Goal: Task Accomplishment & Management: Manage account settings

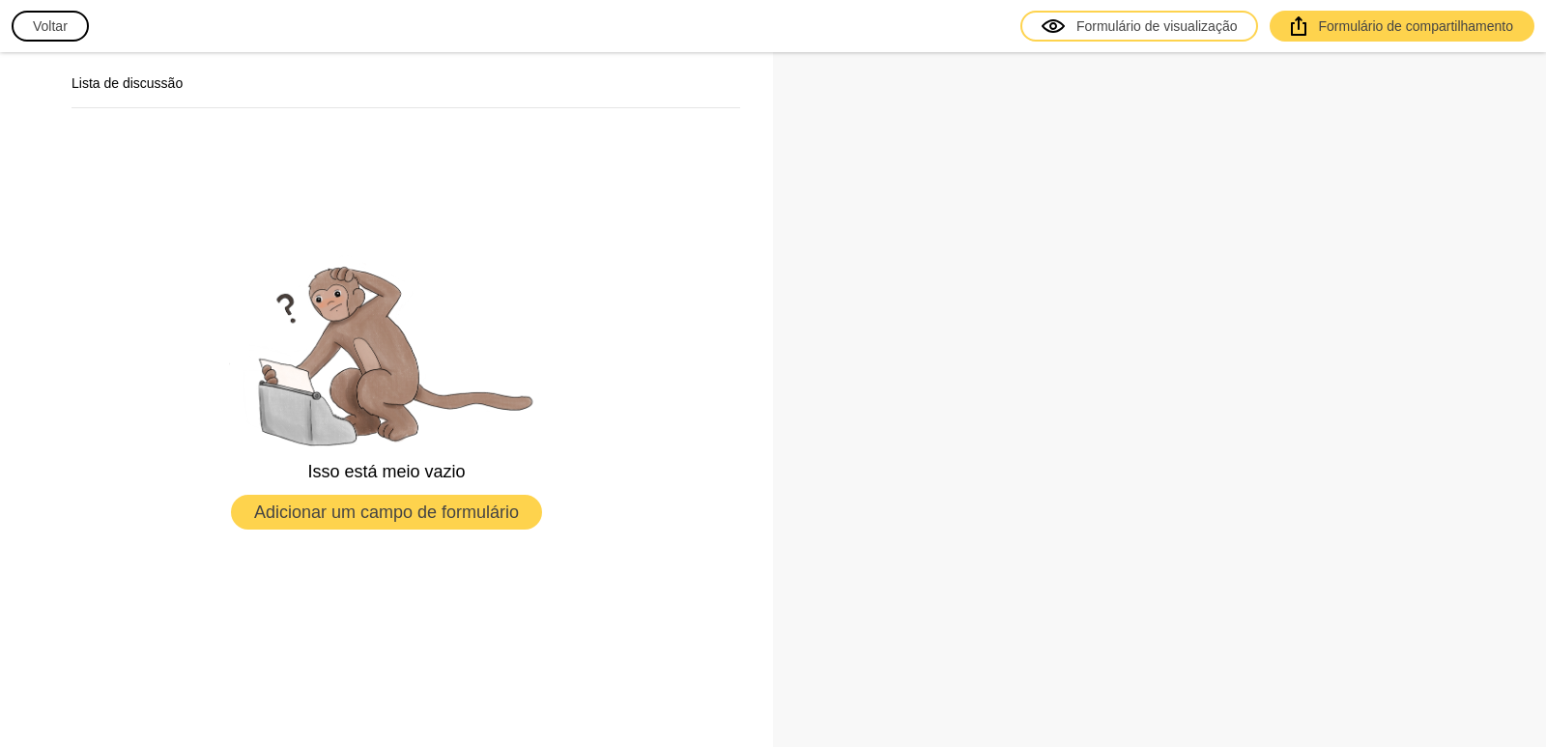
click at [55, 31] on font "Voltar" at bounding box center [50, 25] width 35 height 15
click at [363, 514] on font "Adicionar um campo de formulário" at bounding box center [386, 511] width 265 height 19
click at [54, 36] on button "Voltar" at bounding box center [50, 26] width 77 height 31
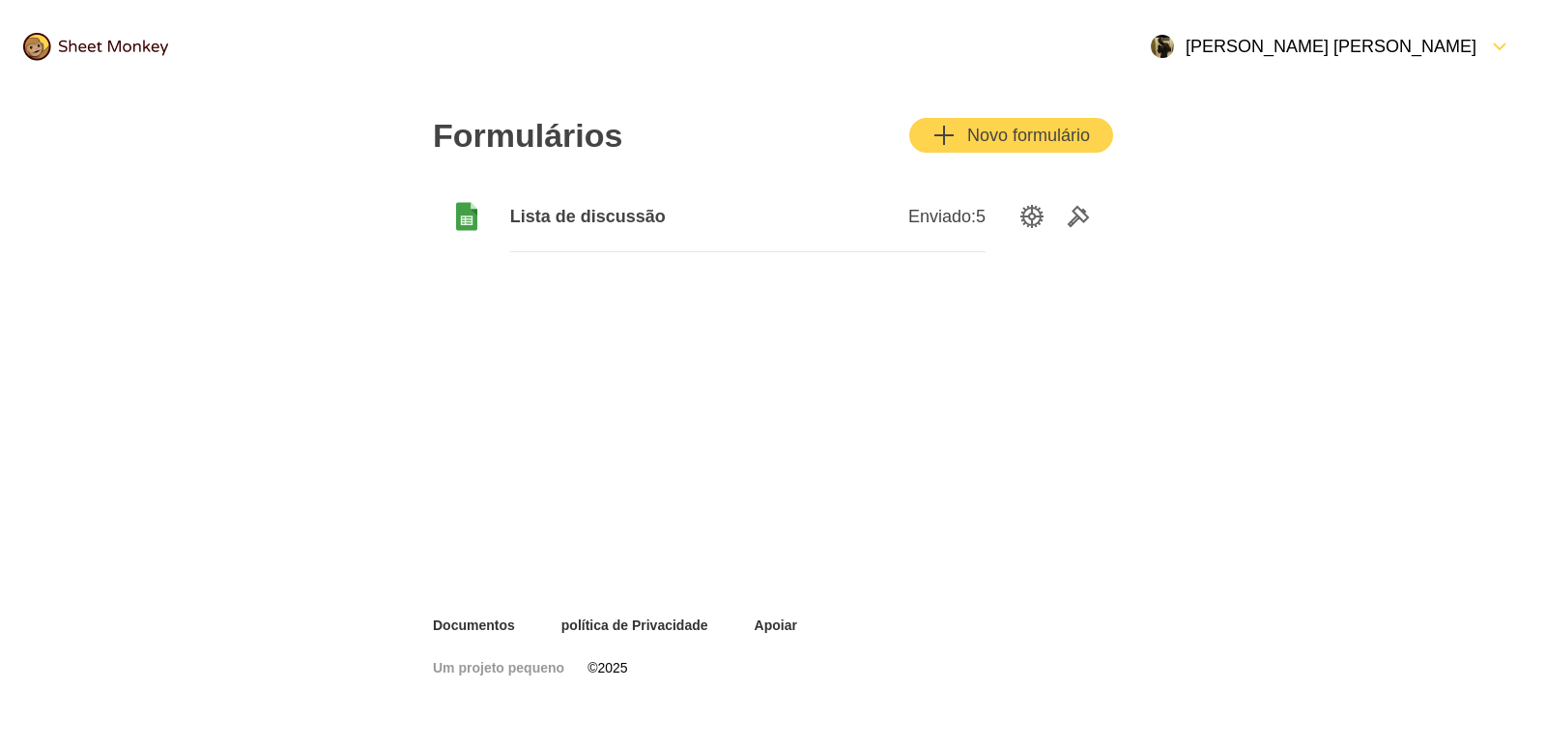
click at [988, 130] on font "Novo formulário" at bounding box center [1028, 135] width 123 height 19
click at [1501, 44] on icon "FormDown" at bounding box center [1499, 46] width 23 height 23
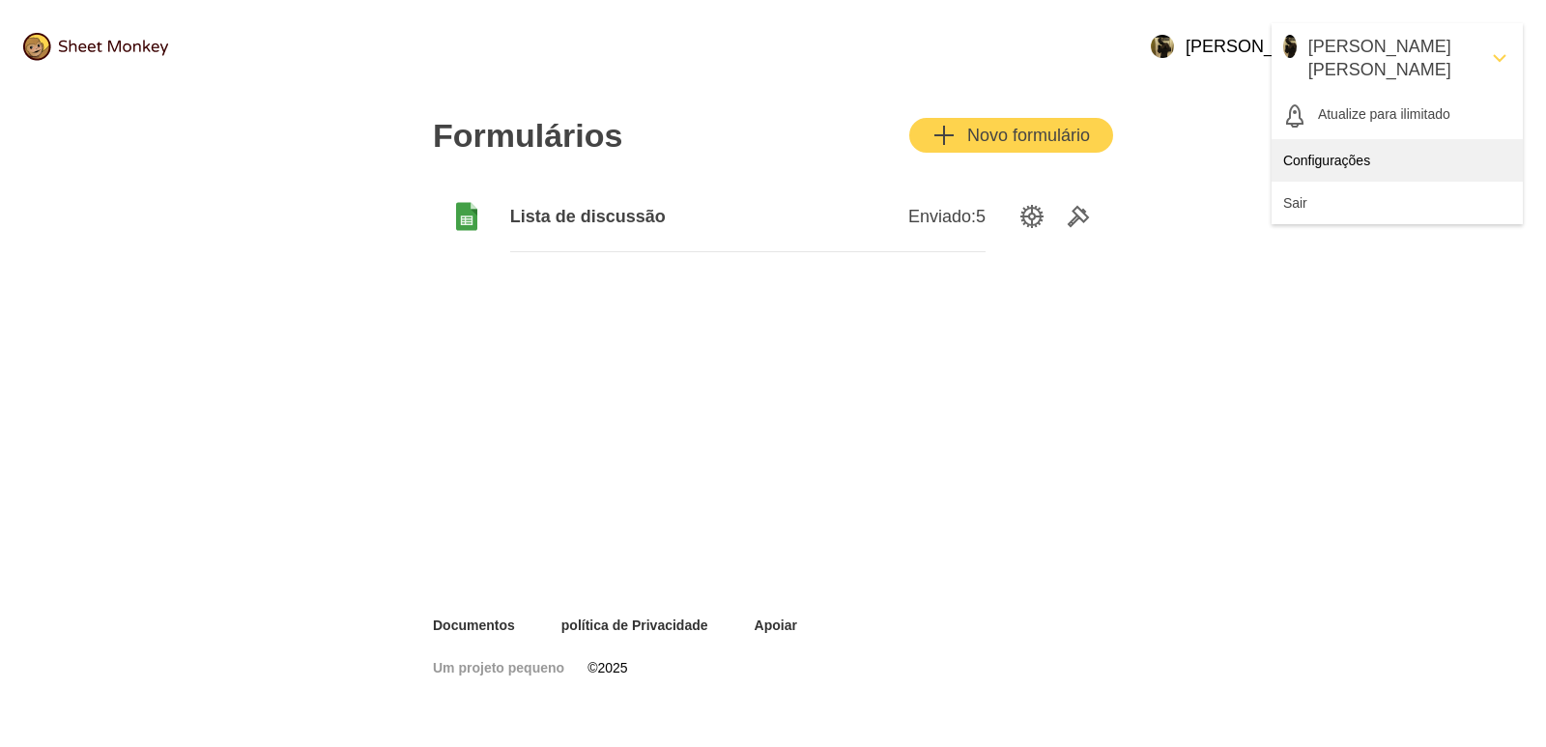
click at [1331, 152] on div "Configurações" at bounding box center [1397, 160] width 251 height 43
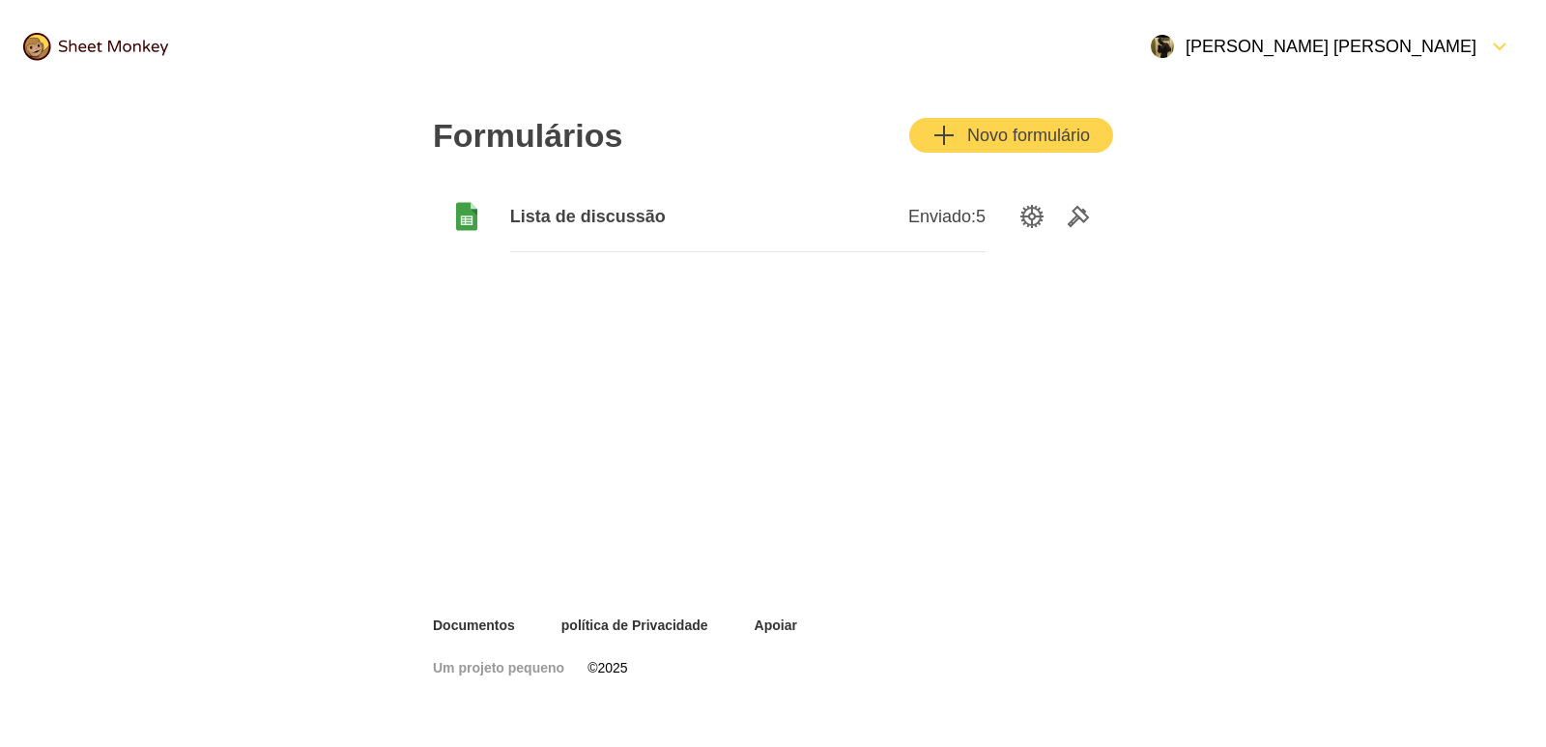
click at [977, 211] on font "5" at bounding box center [981, 216] width 10 height 19
click at [931, 215] on font "Enviado:" at bounding box center [942, 216] width 68 height 19
click at [564, 223] on font "Lista de discussão" at bounding box center [588, 216] width 156 height 19
click at [538, 140] on font "Formulários" at bounding box center [527, 135] width 189 height 37
click at [42, 48] on img at bounding box center [95, 47] width 145 height 28
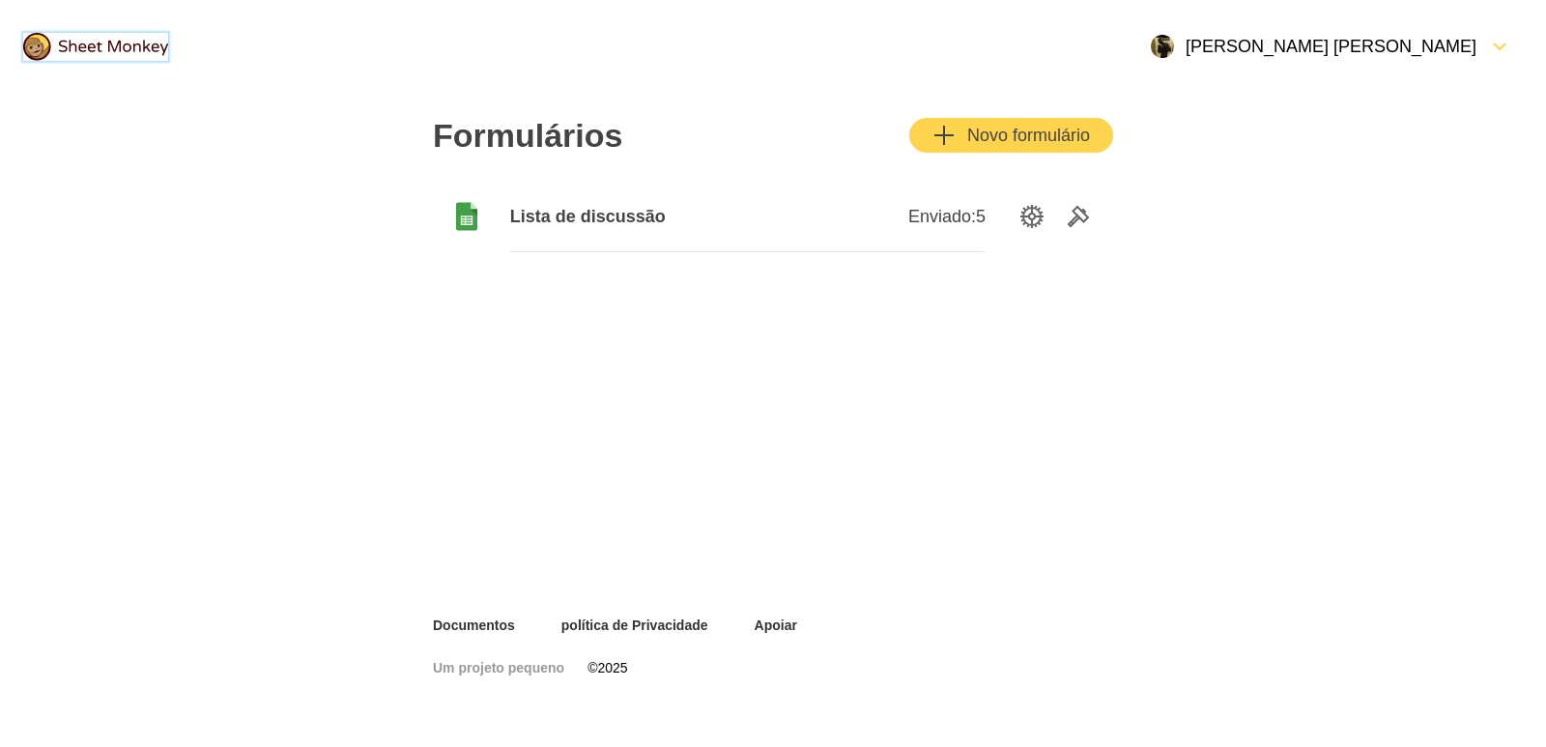
click at [105, 53] on img at bounding box center [95, 47] width 145 height 28
click at [135, 28] on div at bounding box center [95, 47] width 191 height 74
click at [444, 627] on font "Documentos" at bounding box center [474, 624] width 82 height 15
click at [785, 624] on font "Apoiar" at bounding box center [776, 624] width 43 height 15
click at [607, 626] on font "política de Privacidade" at bounding box center [634, 624] width 147 height 15
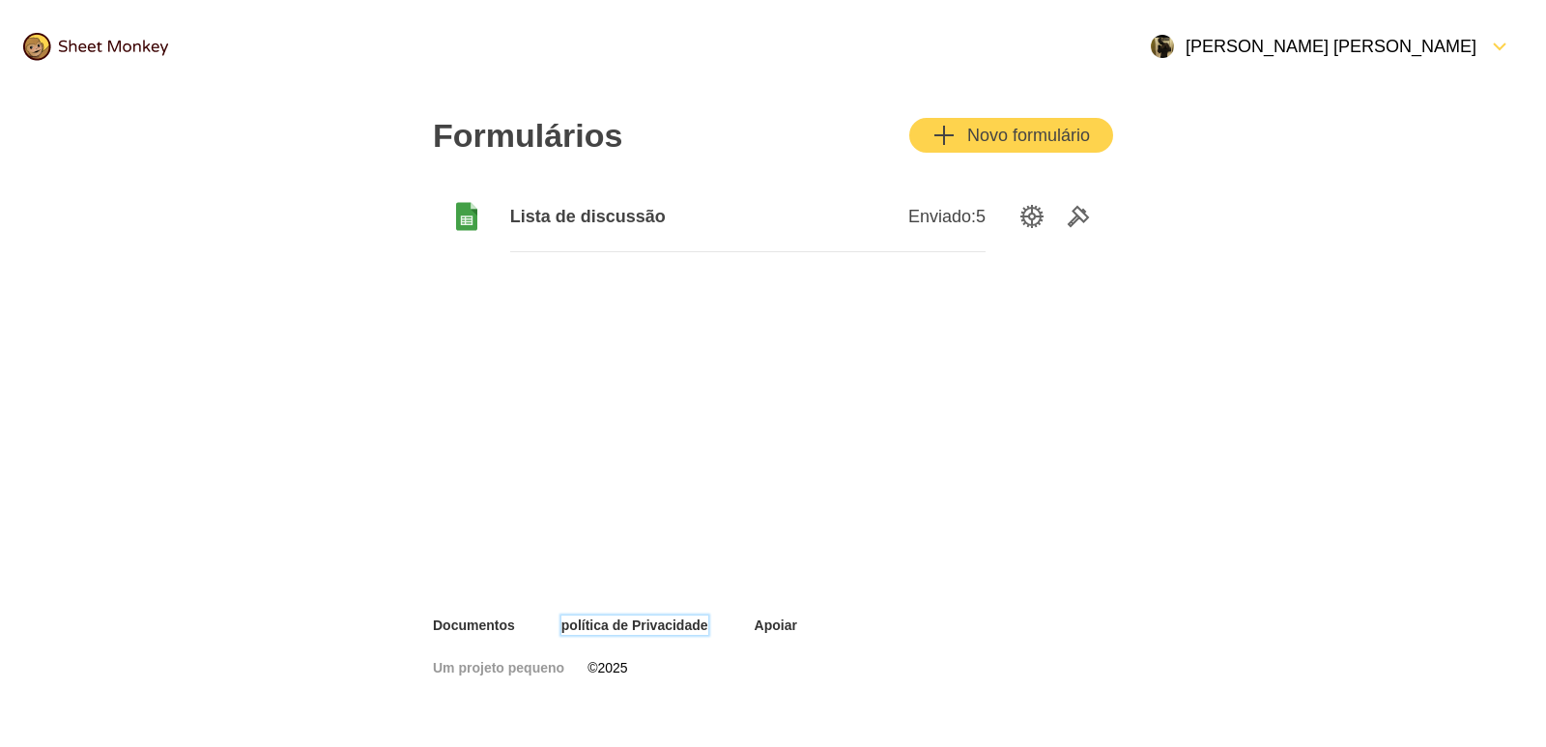
click at [1447, 47] on font "[PERSON_NAME] [PERSON_NAME]" at bounding box center [1331, 46] width 291 height 19
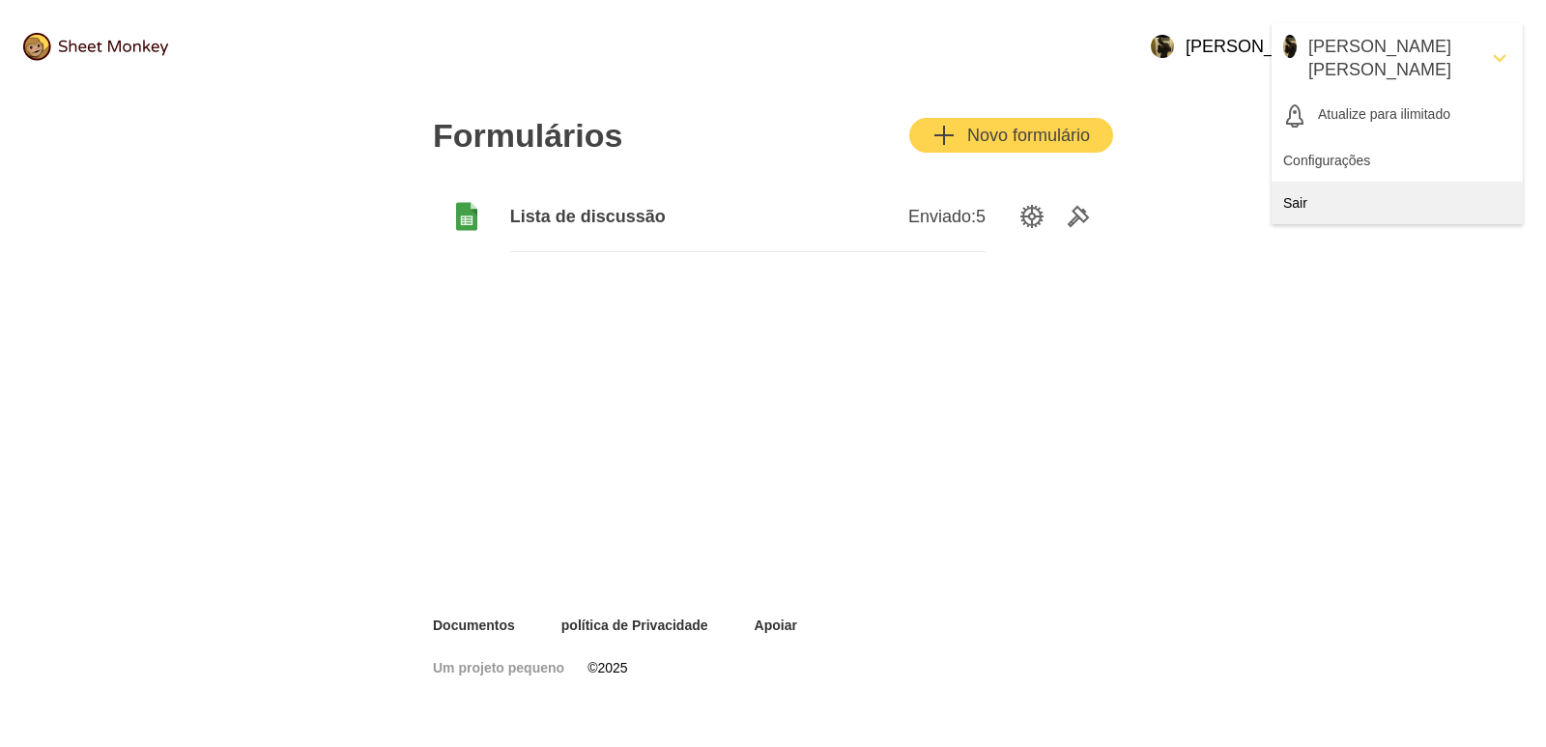
click at [1283, 195] on font "Sair" at bounding box center [1295, 202] width 24 height 15
